Goal: Task Accomplishment & Management: Manage account settings

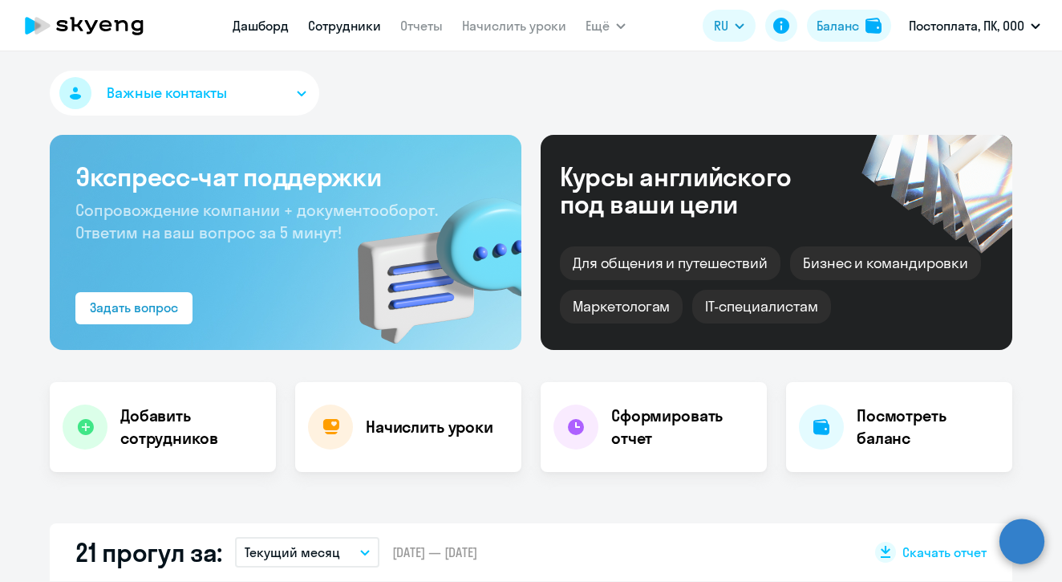
select select "30"
click at [367, 25] on link "Сотрудники" at bounding box center [344, 26] width 73 height 16
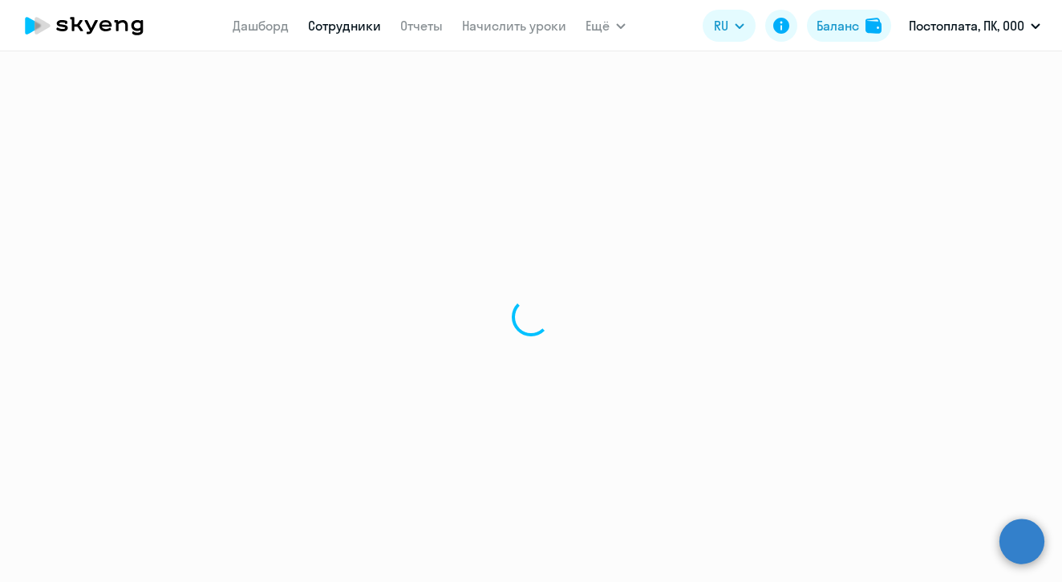
select select "30"
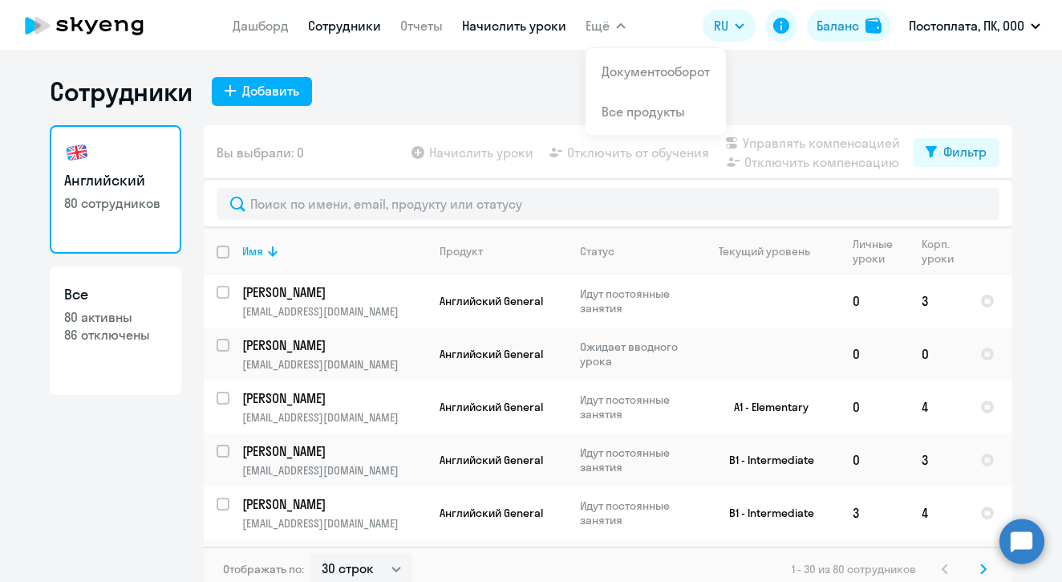
click at [510, 30] on link "Начислить уроки" at bounding box center [514, 26] width 104 height 16
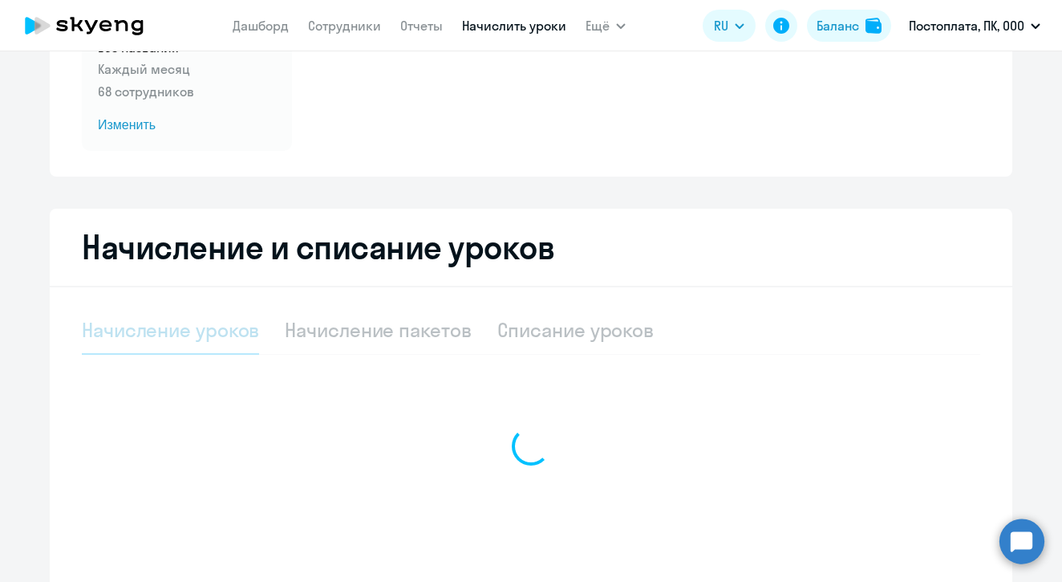
select select "10"
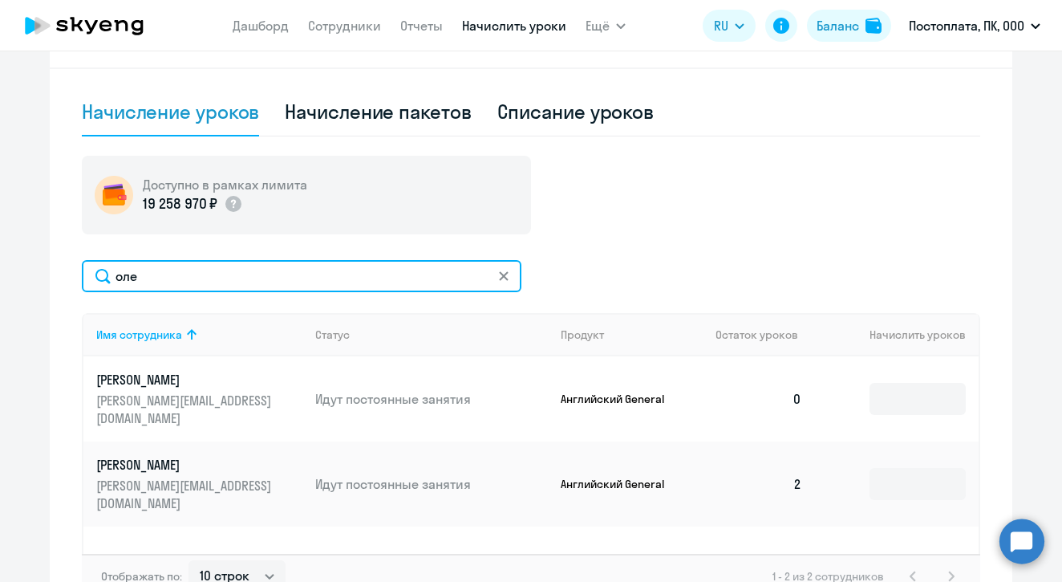
scroll to position [438, 0]
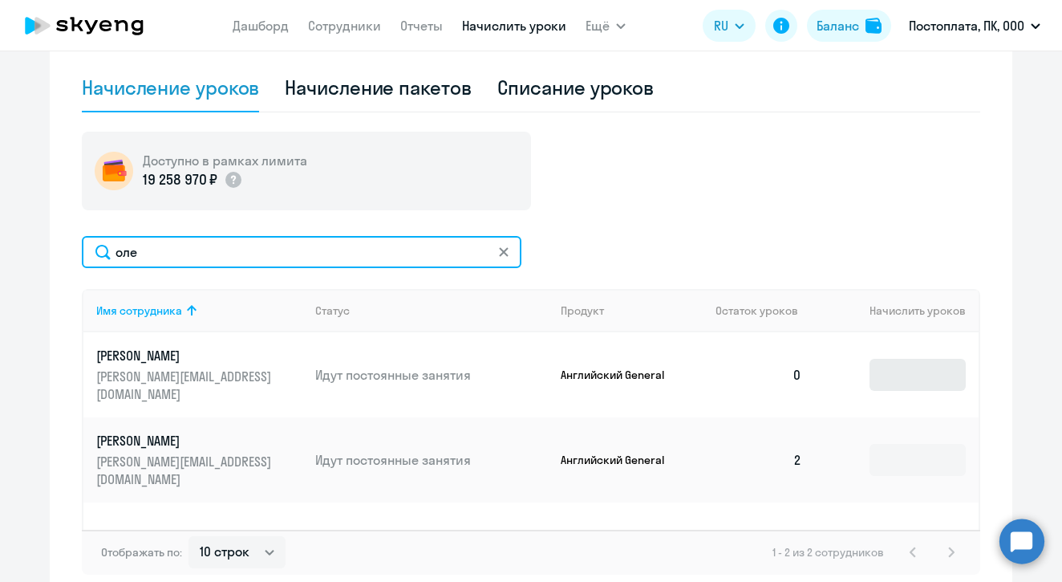
type input "оле"
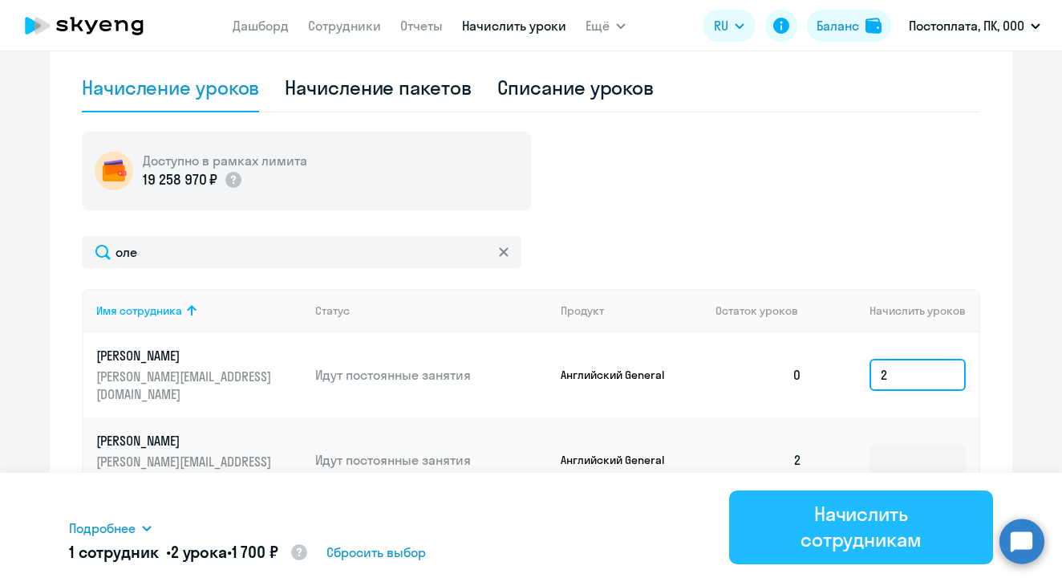
type input "2"
click at [865, 517] on div "Начислить сотрудникам" at bounding box center [861, 526] width 219 height 51
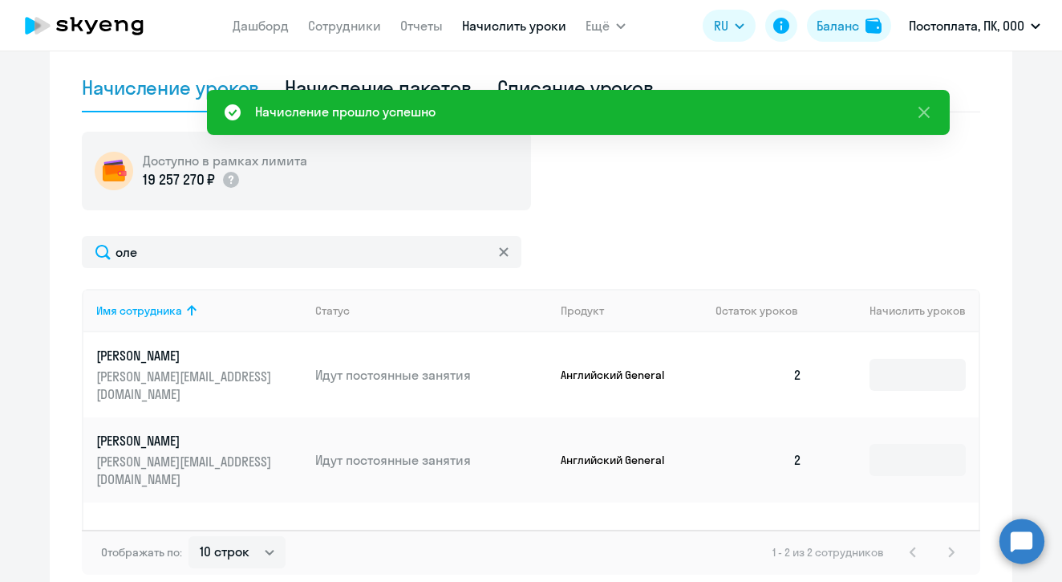
click at [173, 358] on p "[PERSON_NAME]" at bounding box center [186, 356] width 180 height 18
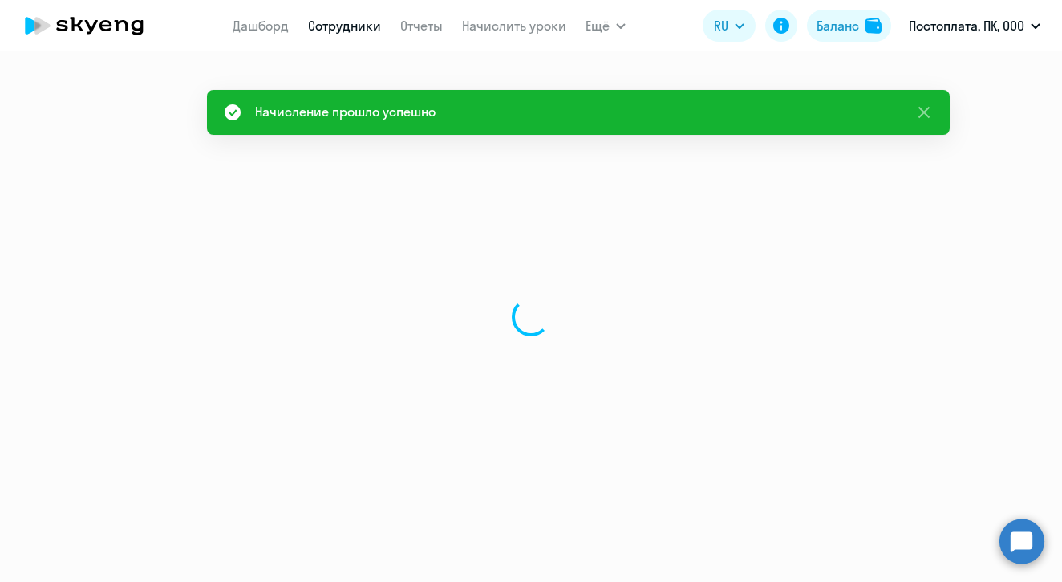
select select "english"
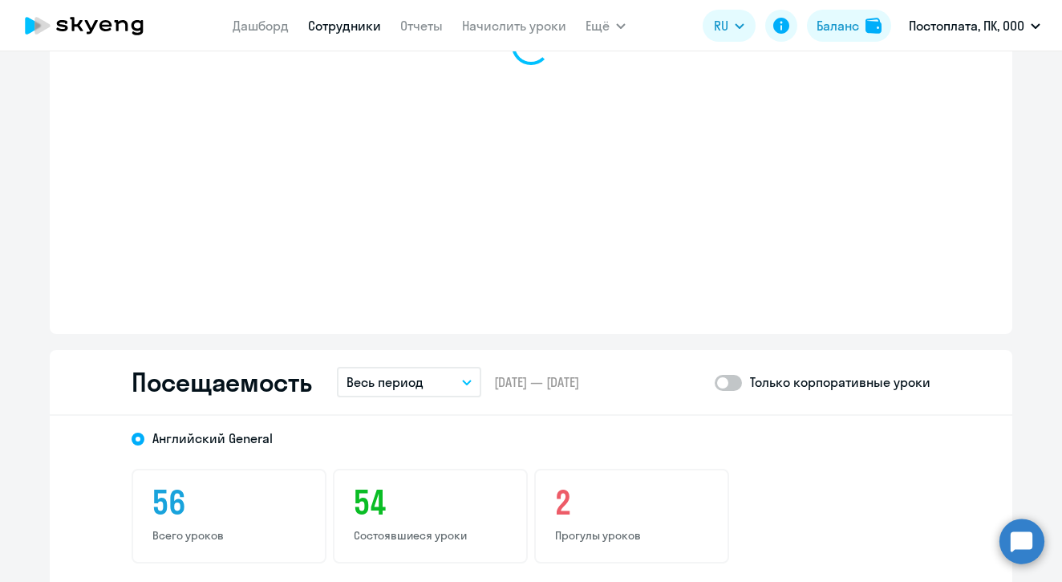
scroll to position [1806, 0]
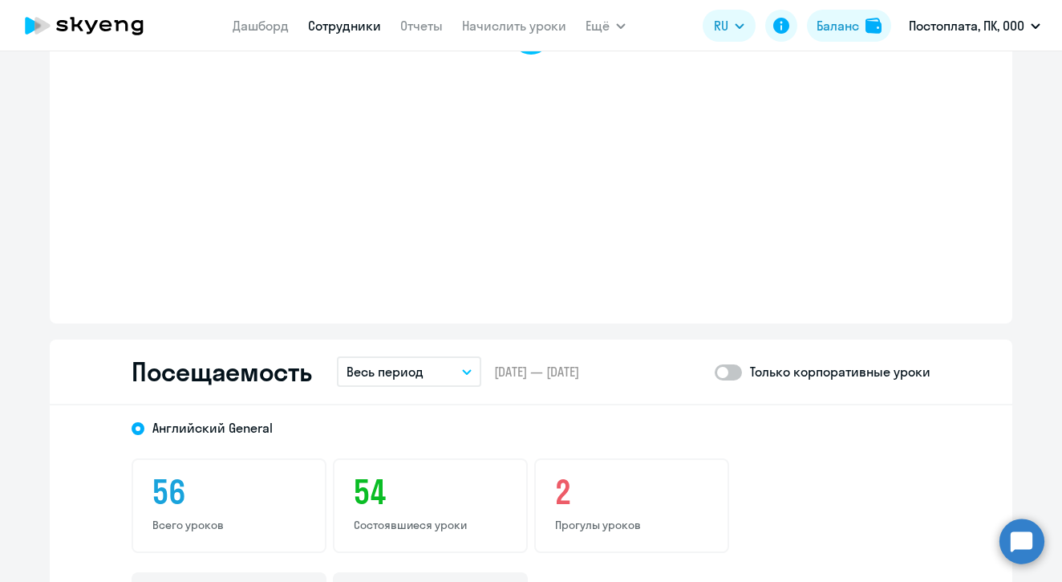
click at [739, 365] on span at bounding box center [728, 372] width 27 height 16
click at [715, 371] on input "checkbox" at bounding box center [714, 371] width 1 height 1
checkbox input "true"
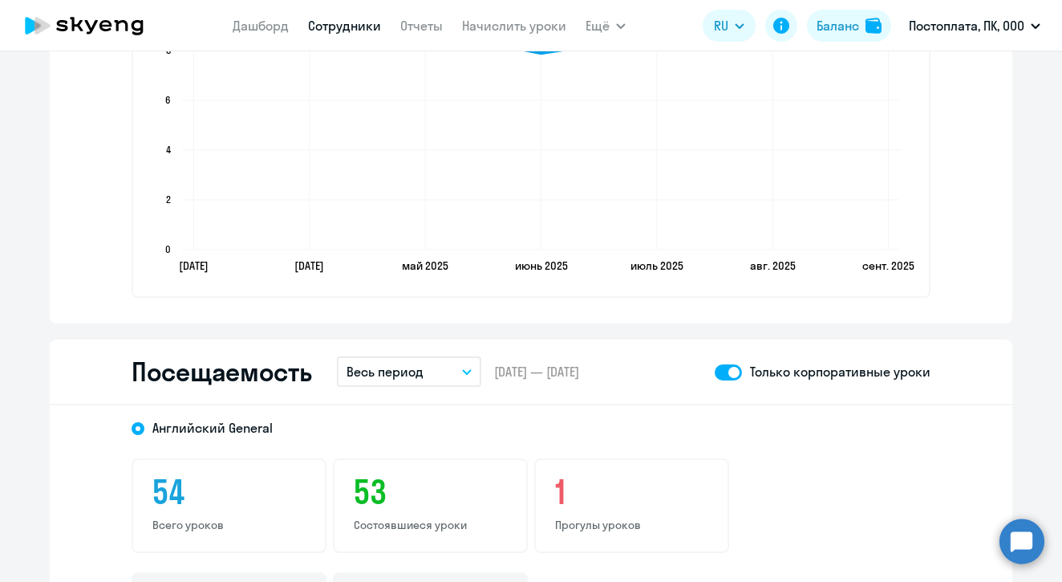
click at [377, 372] on p "Весь период" at bounding box center [385, 371] width 77 height 19
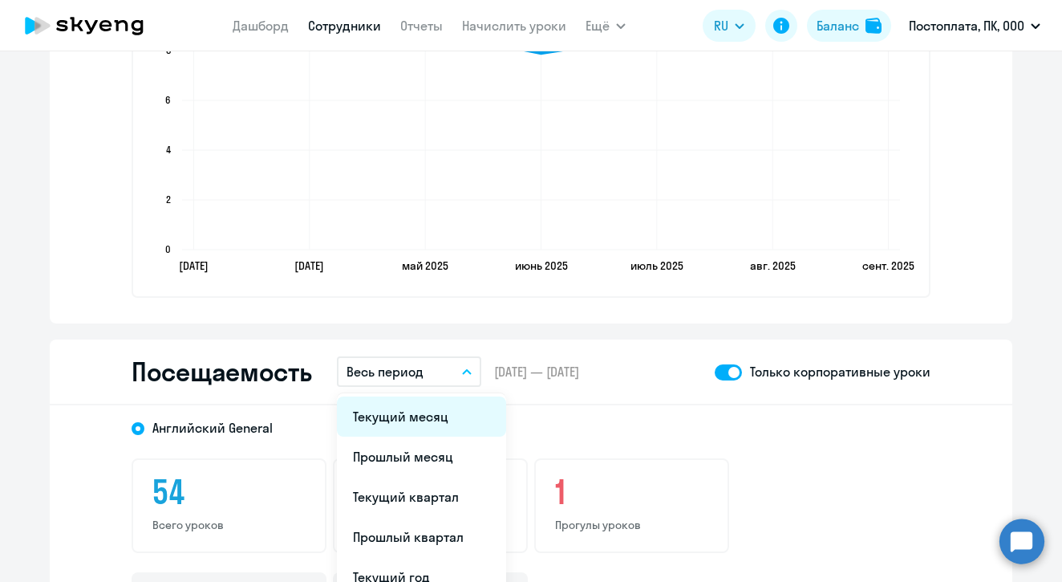
click at [375, 411] on li "Текущий месяц" at bounding box center [421, 416] width 169 height 40
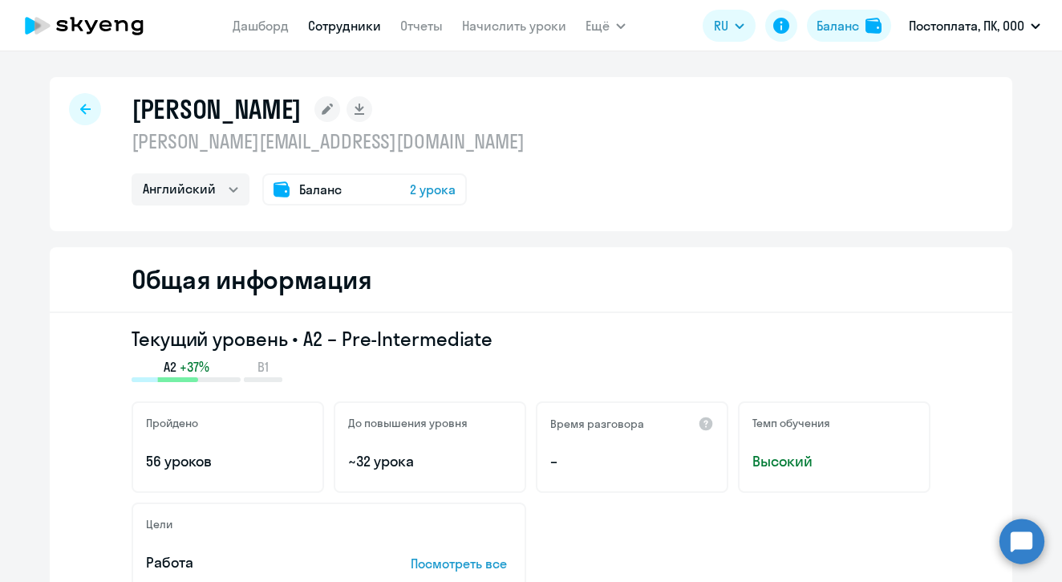
scroll to position [0, 0]
click at [126, 20] on icon at bounding box center [84, 26] width 141 height 40
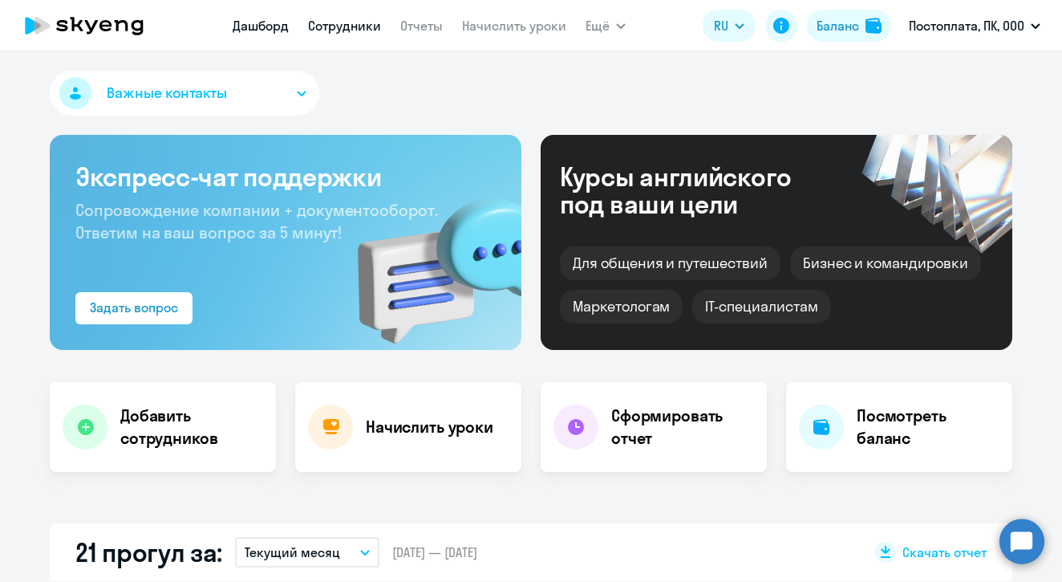
click at [351, 18] on link "Сотрудники" at bounding box center [344, 26] width 73 height 16
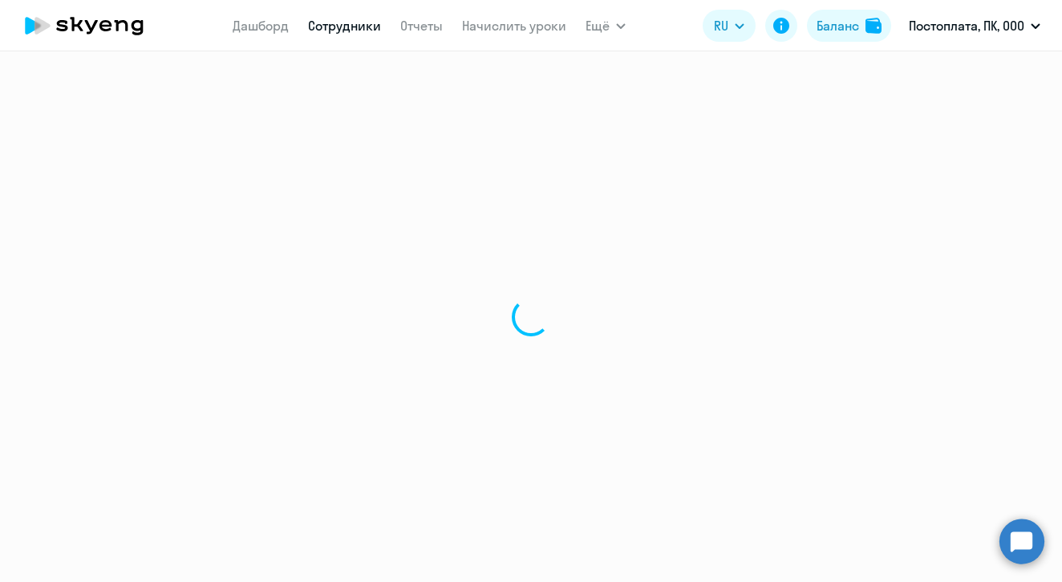
select select "30"
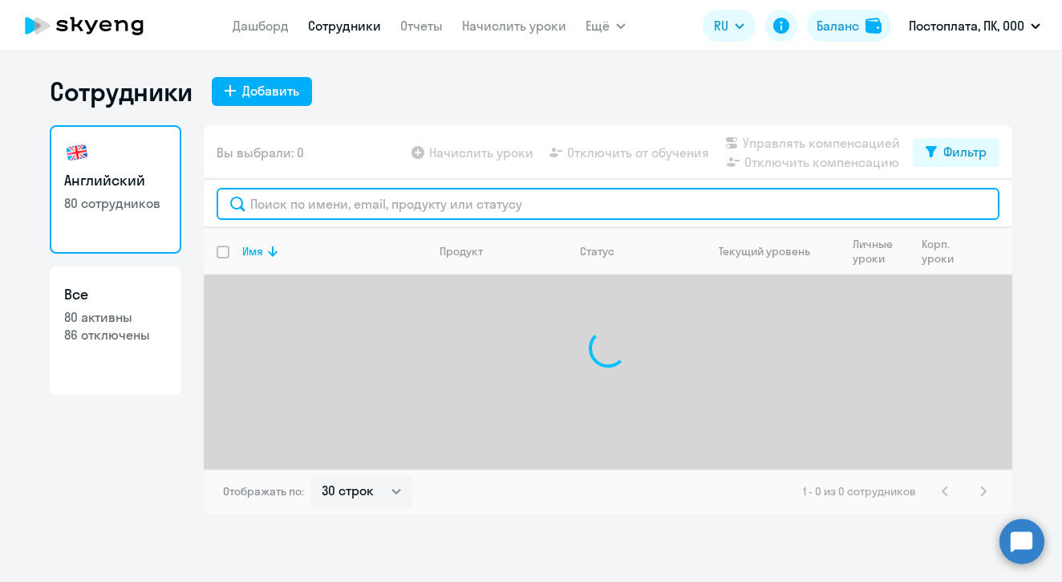
click at [311, 205] on input "text" at bounding box center [608, 204] width 783 height 32
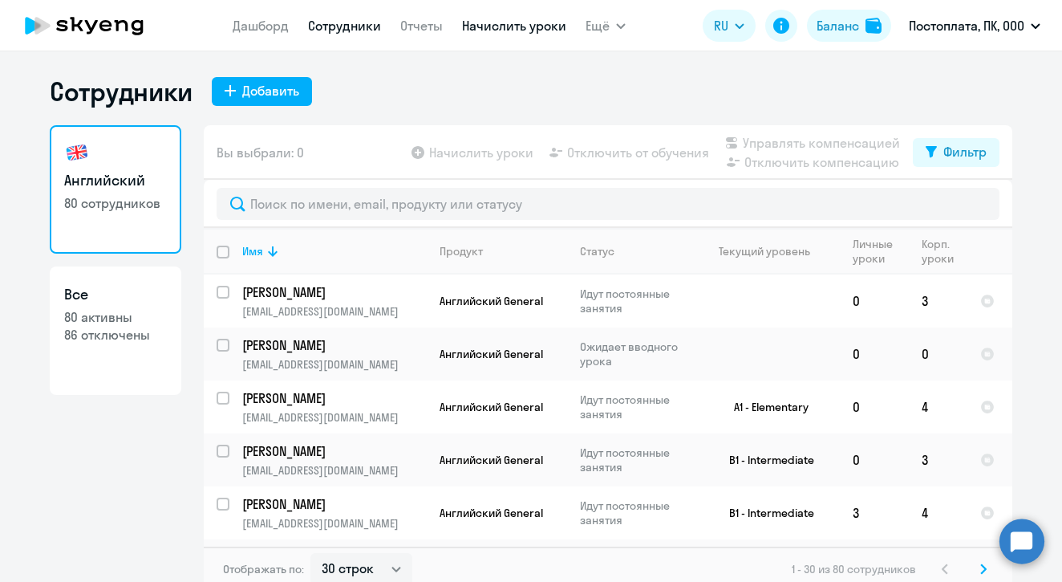
click at [495, 31] on link "Начислить уроки" at bounding box center [514, 26] width 104 height 16
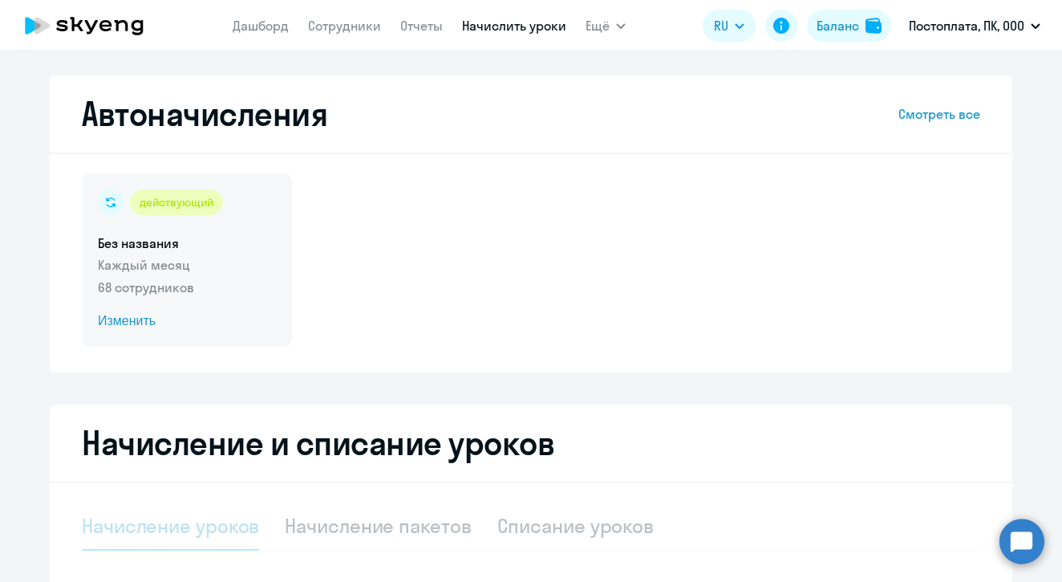
select select "10"
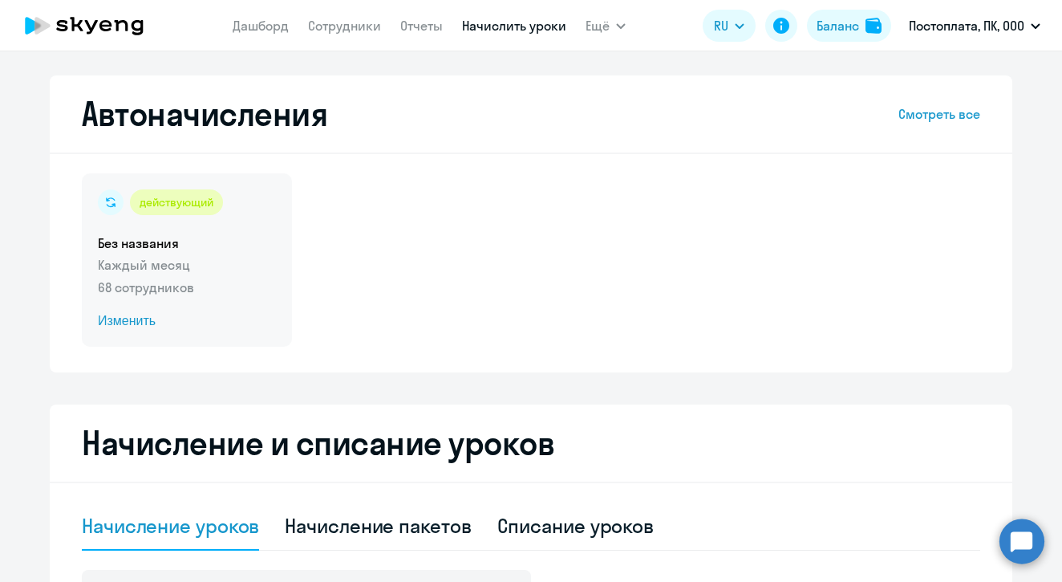
click at [125, 321] on span "Изменить" at bounding box center [187, 320] width 178 height 19
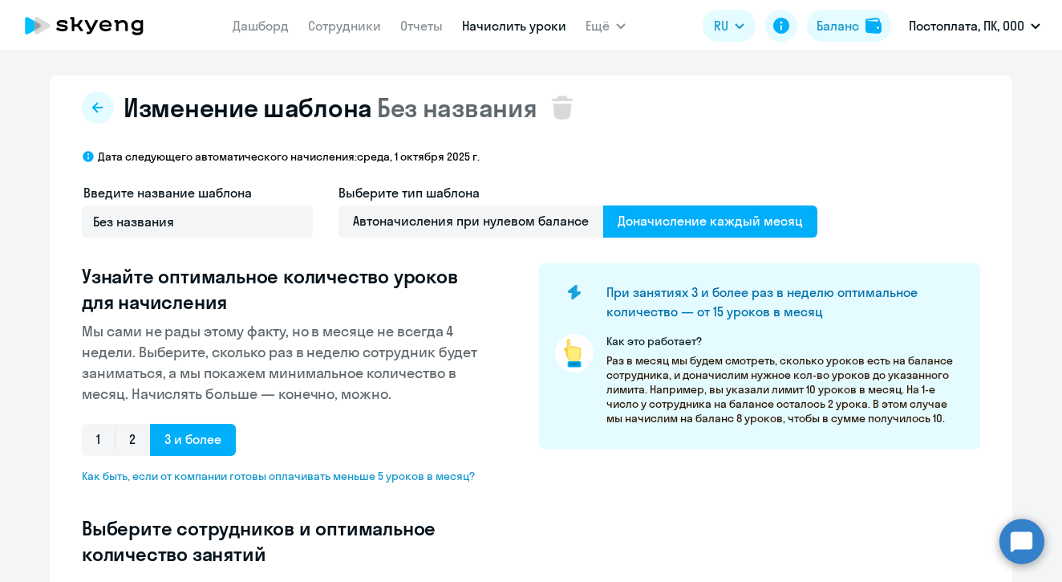
select select "10"
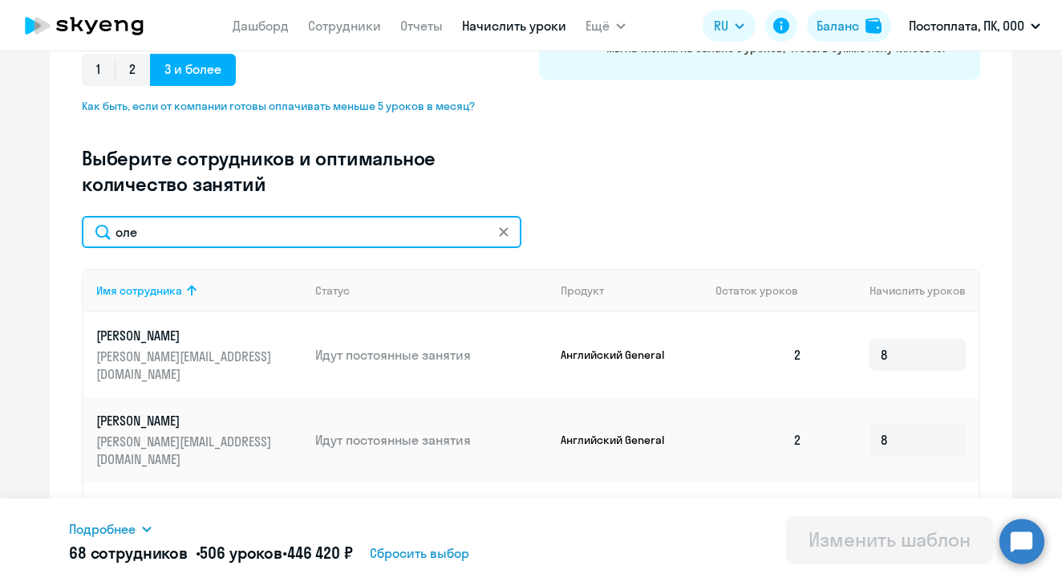
scroll to position [394, 0]
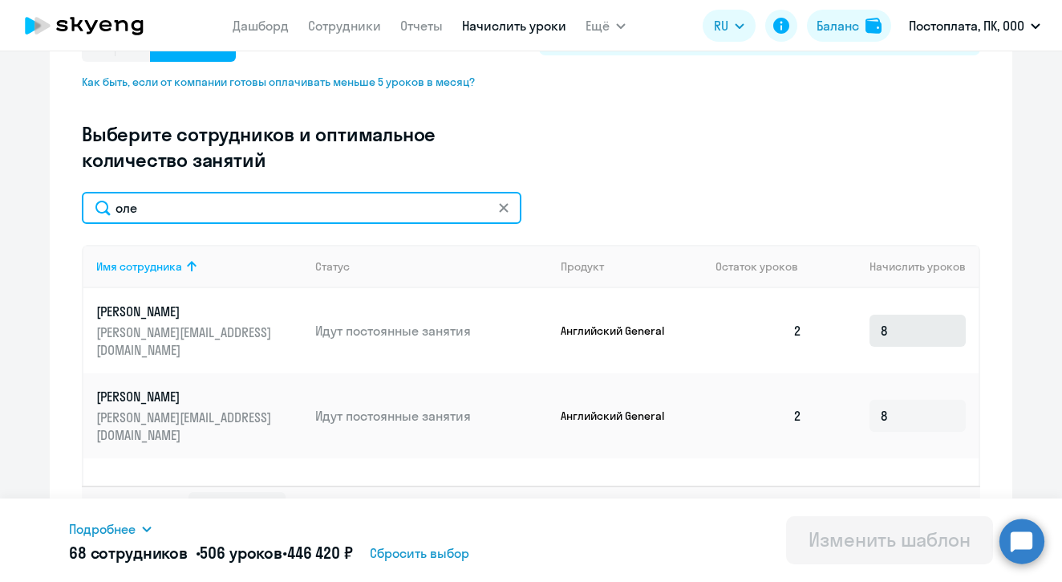
type input "оле"
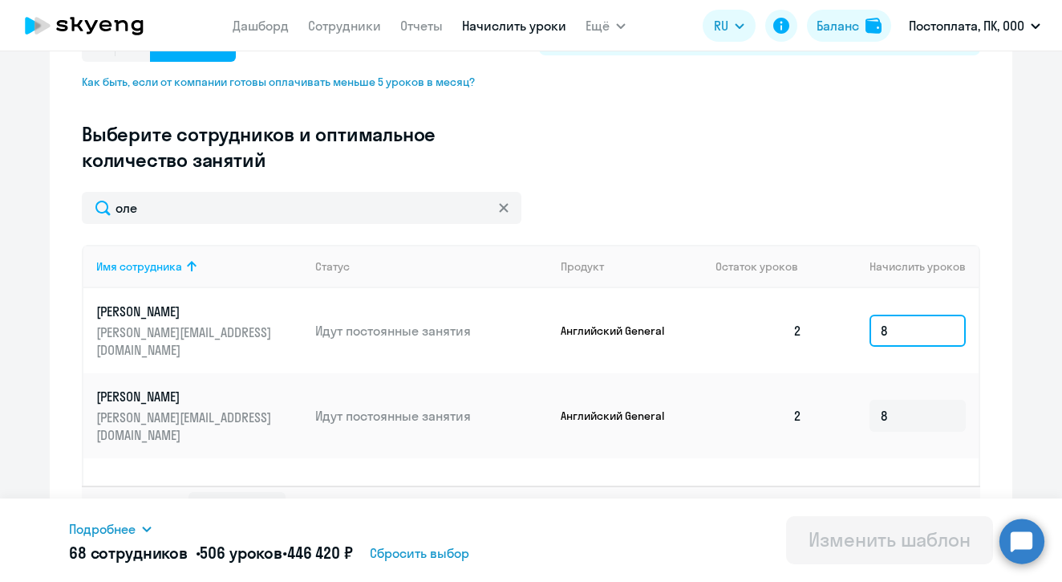
drag, startPoint x: 892, startPoint y: 331, endPoint x: 831, endPoint y: 331, distance: 61.0
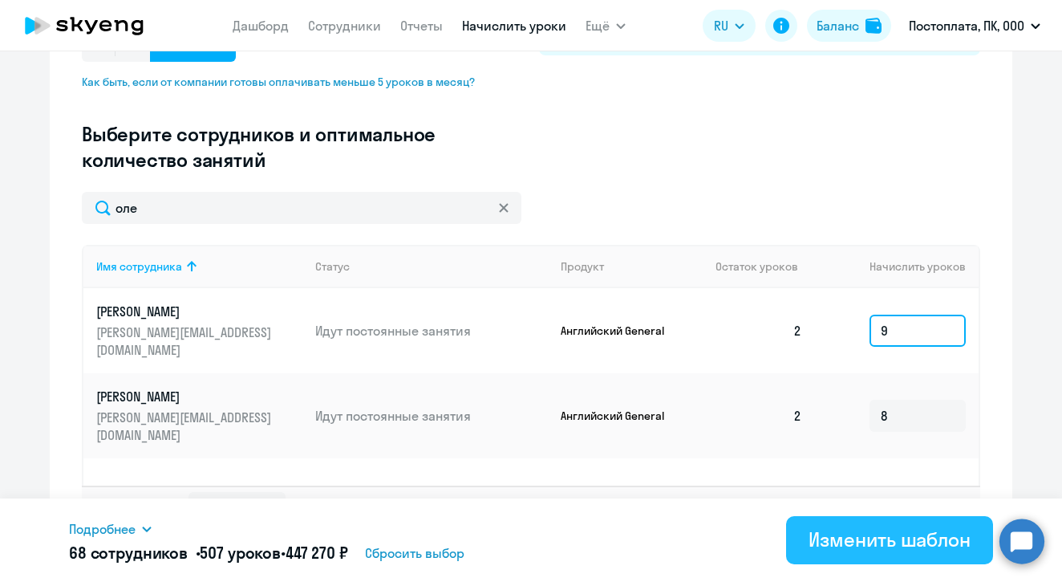
type input "9"
click at [860, 537] on div "Изменить шаблон" at bounding box center [890, 539] width 162 height 26
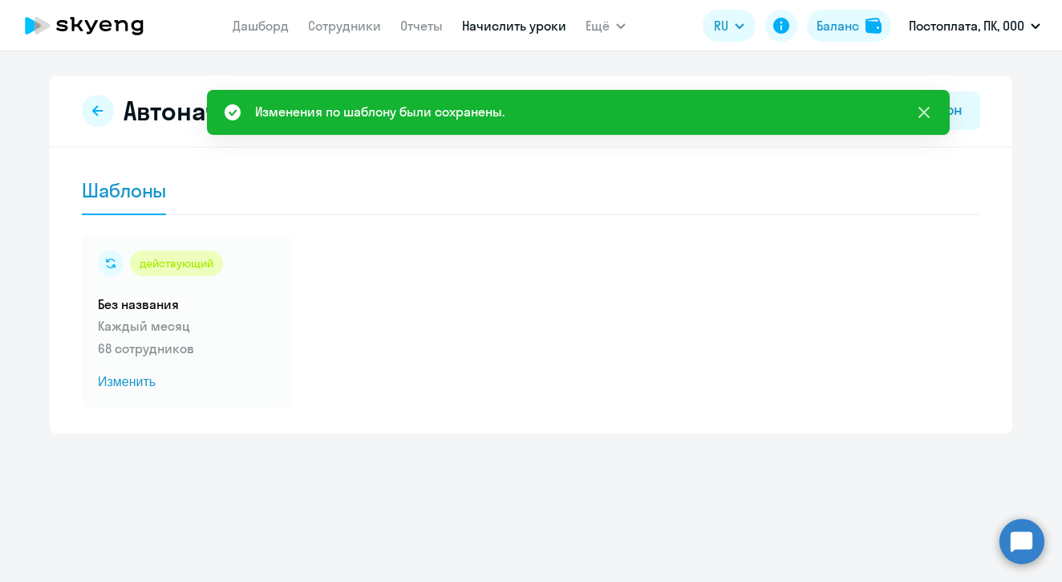
click at [923, 121] on icon at bounding box center [924, 112] width 19 height 19
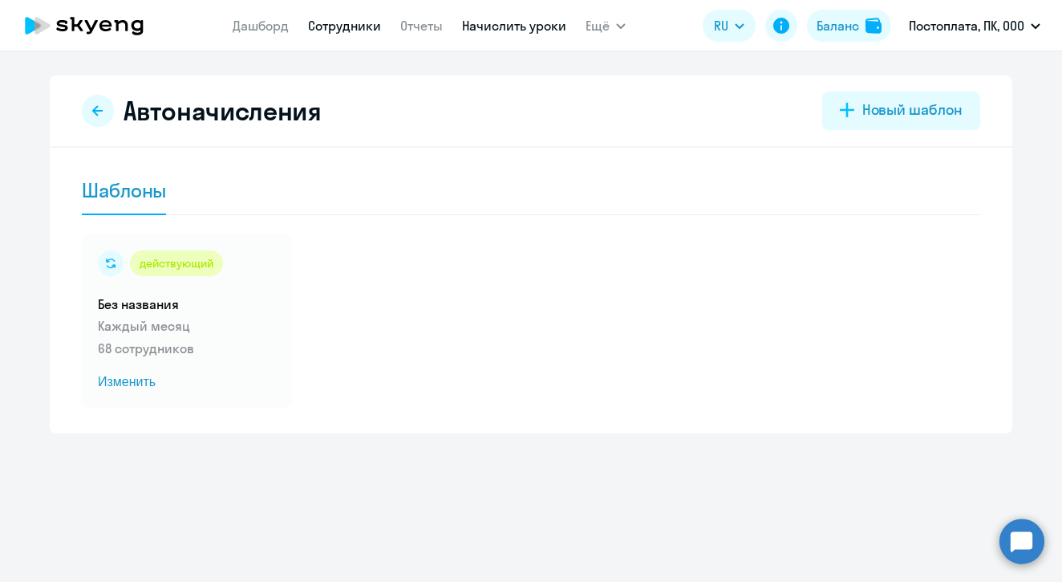
click at [350, 22] on link "Сотрудники" at bounding box center [344, 26] width 73 height 16
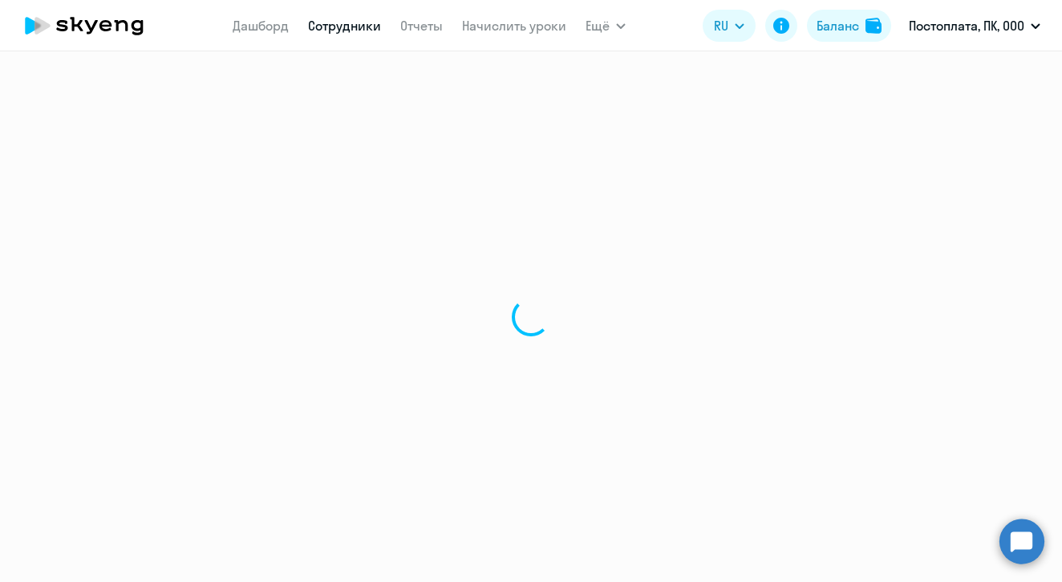
select select "30"
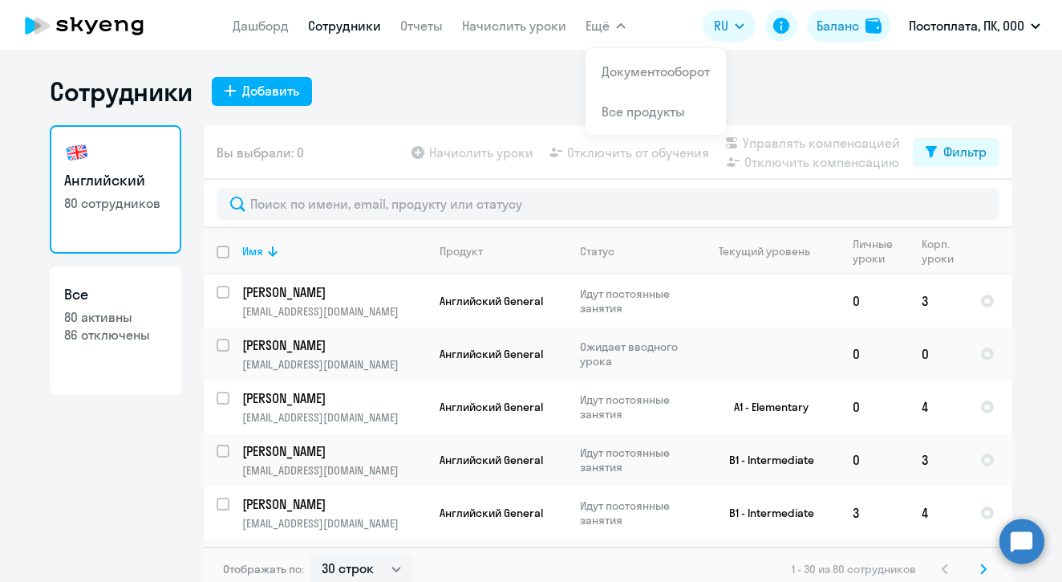
click at [407, 123] on div "Сотрудники Добавить Английский 80 сотрудников Все 80 активны 86 отключены Вы вы…" at bounding box center [531, 333] width 963 height 516
